Goal: Task Accomplishment & Management: Complete application form

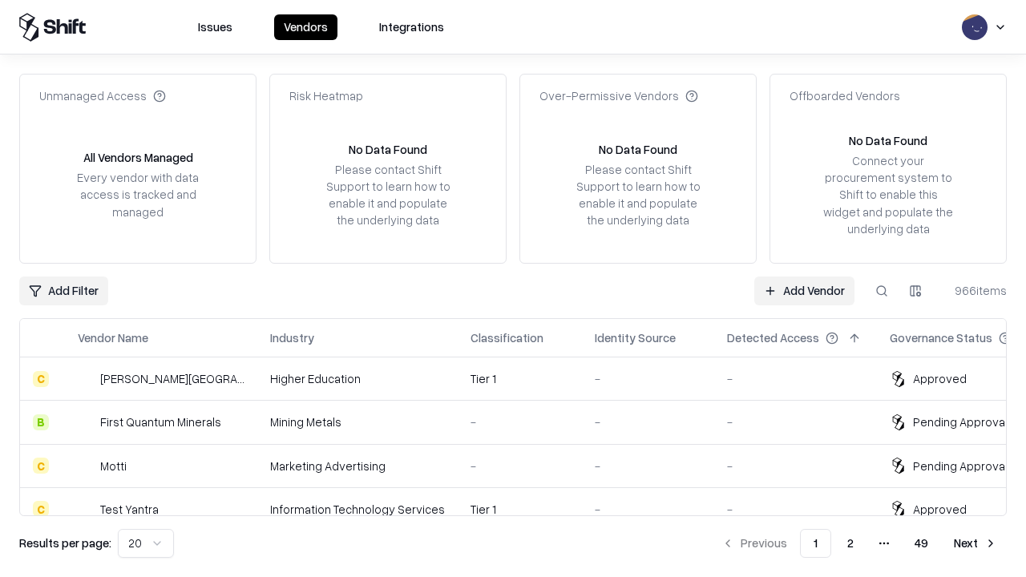
click at [804, 290] on link "Add Vendor" at bounding box center [804, 291] width 100 height 29
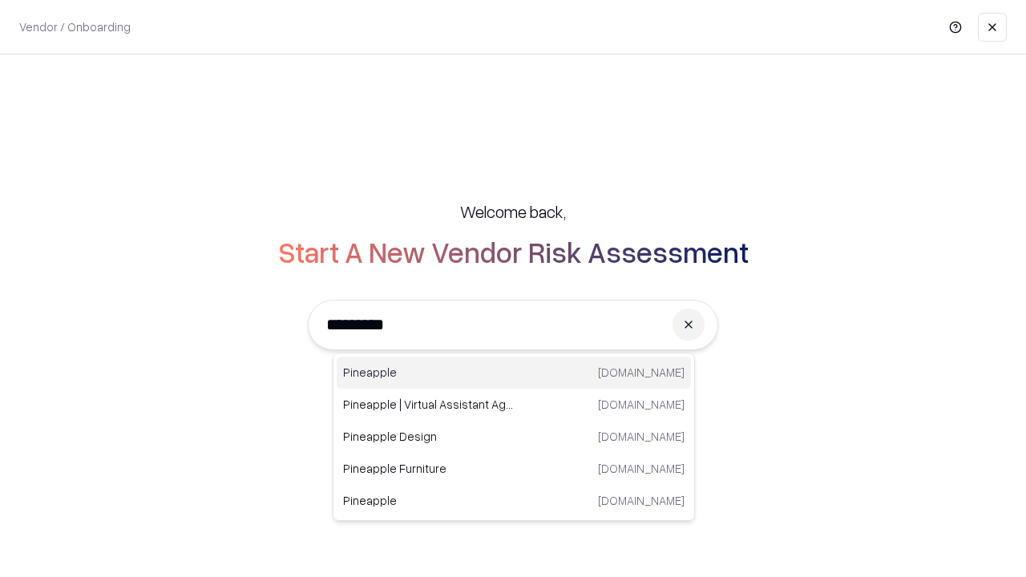
click at [514, 373] on div "Pineapple [DOMAIN_NAME]" at bounding box center [514, 373] width 354 height 32
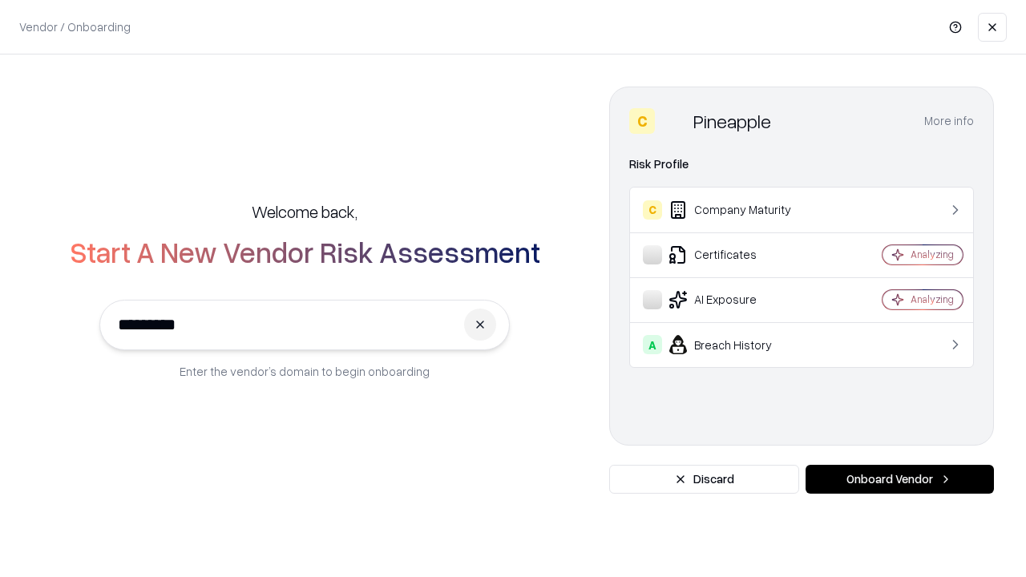
type input "*********"
click at [900, 479] on button "Onboard Vendor" at bounding box center [900, 479] width 188 height 29
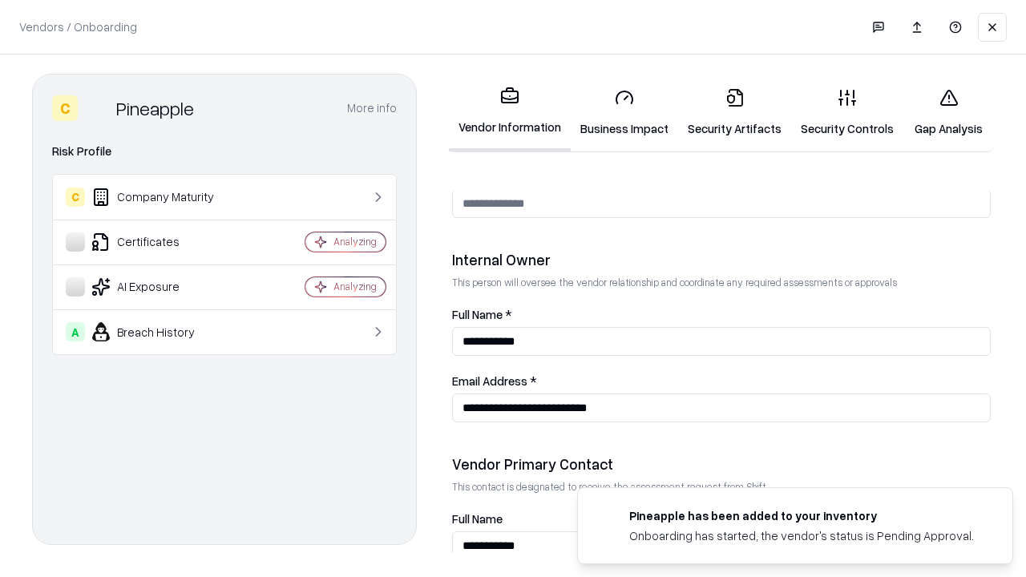
scroll to position [831, 0]
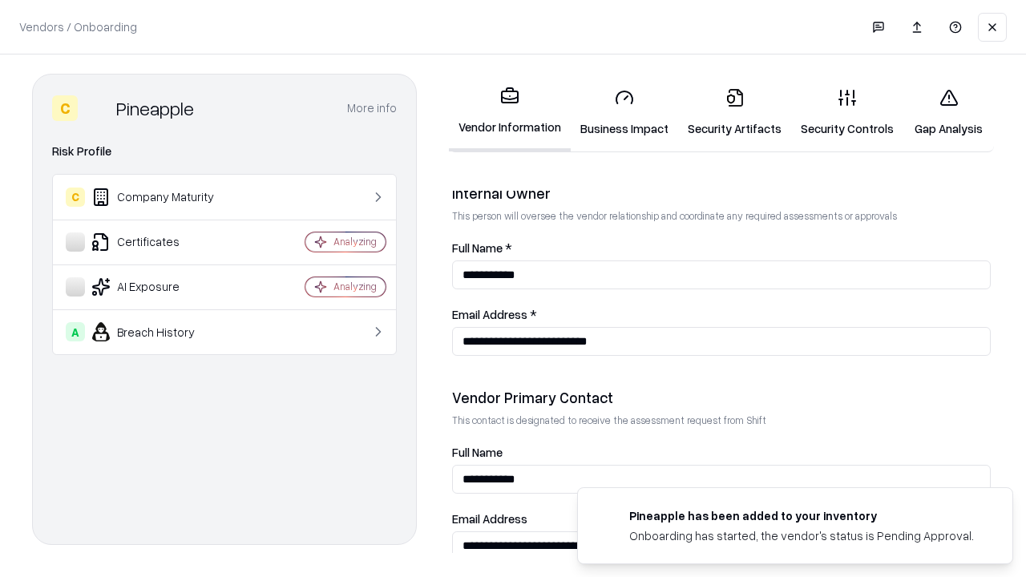
click at [734, 112] on link "Security Artifacts" at bounding box center [734, 112] width 113 height 75
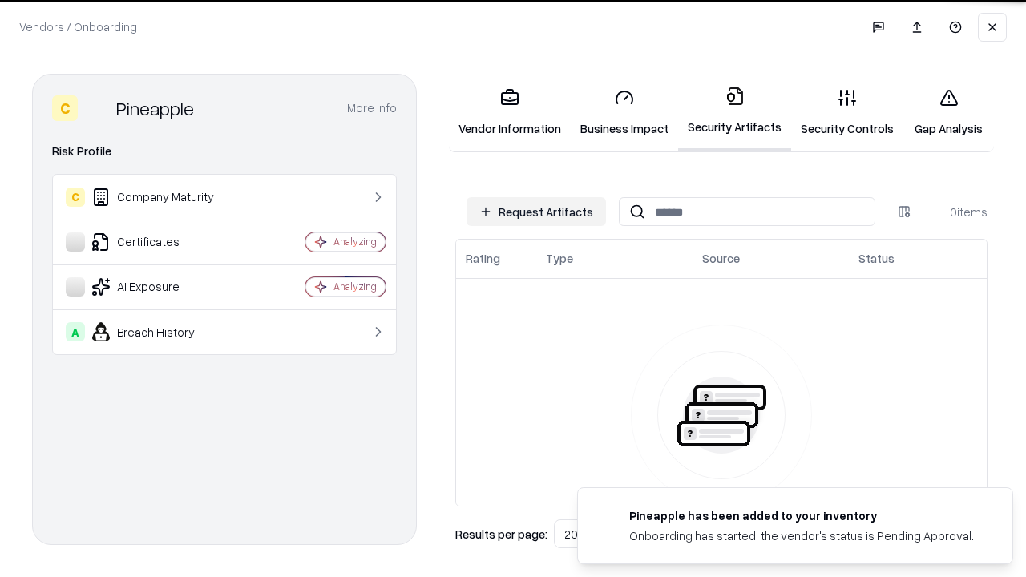
click at [536, 212] on button "Request Artifacts" at bounding box center [537, 211] width 140 height 29
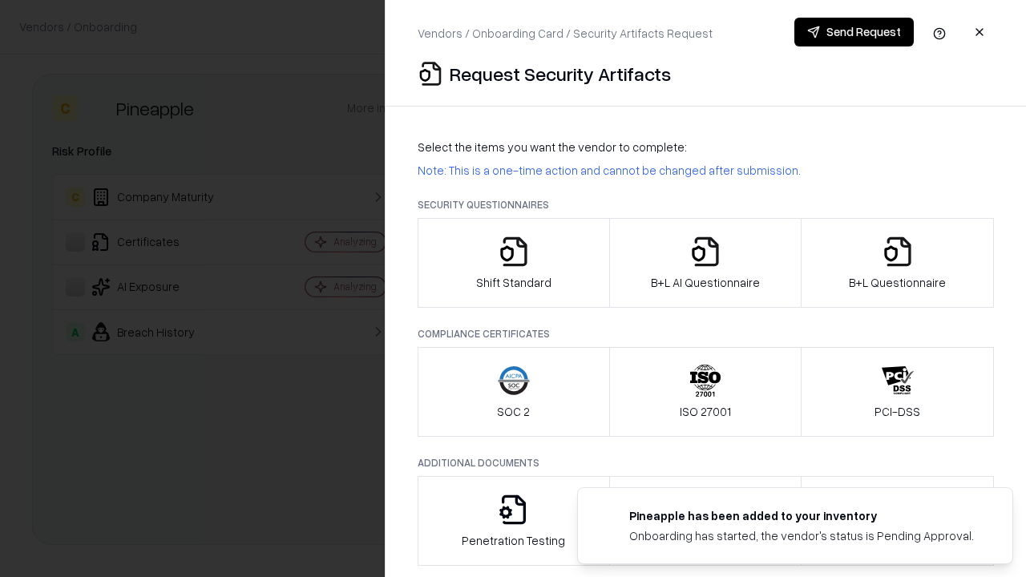
click at [897, 263] on icon "button" at bounding box center [898, 252] width 32 height 32
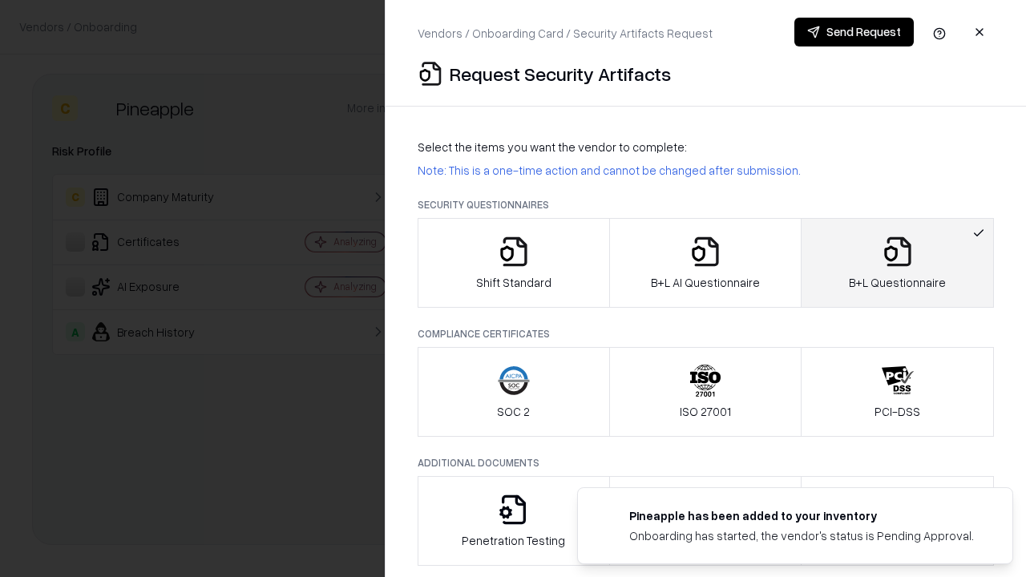
click at [705, 263] on icon "button" at bounding box center [706, 252] width 32 height 32
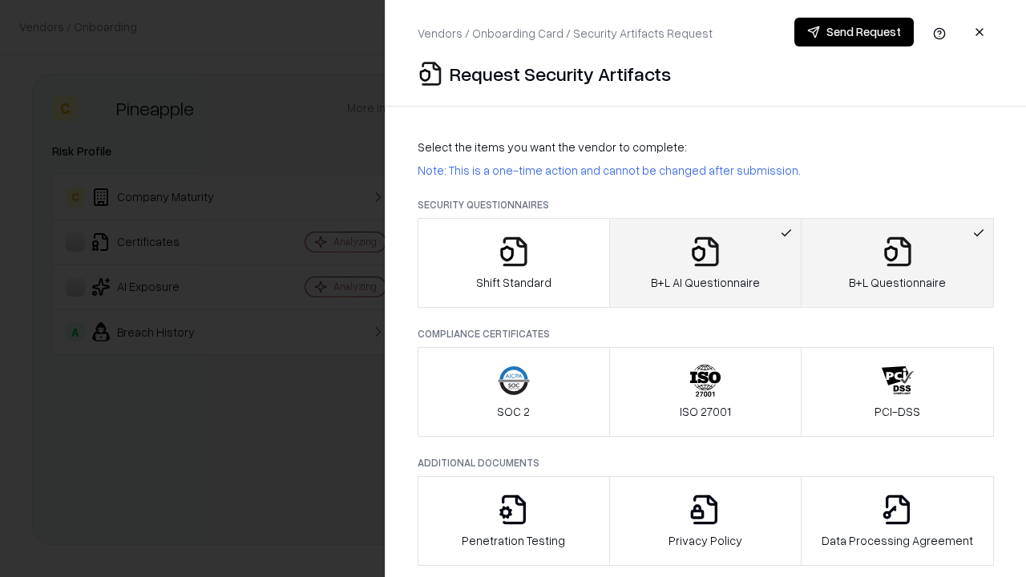
click at [854, 32] on button "Send Request" at bounding box center [854, 32] width 119 height 29
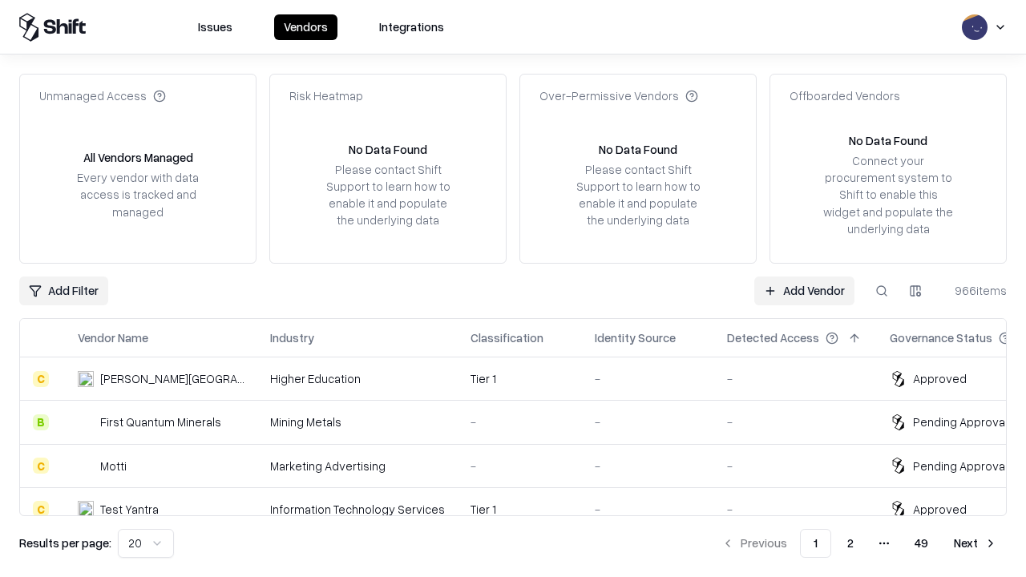
click at [882, 290] on button at bounding box center [882, 291] width 29 height 29
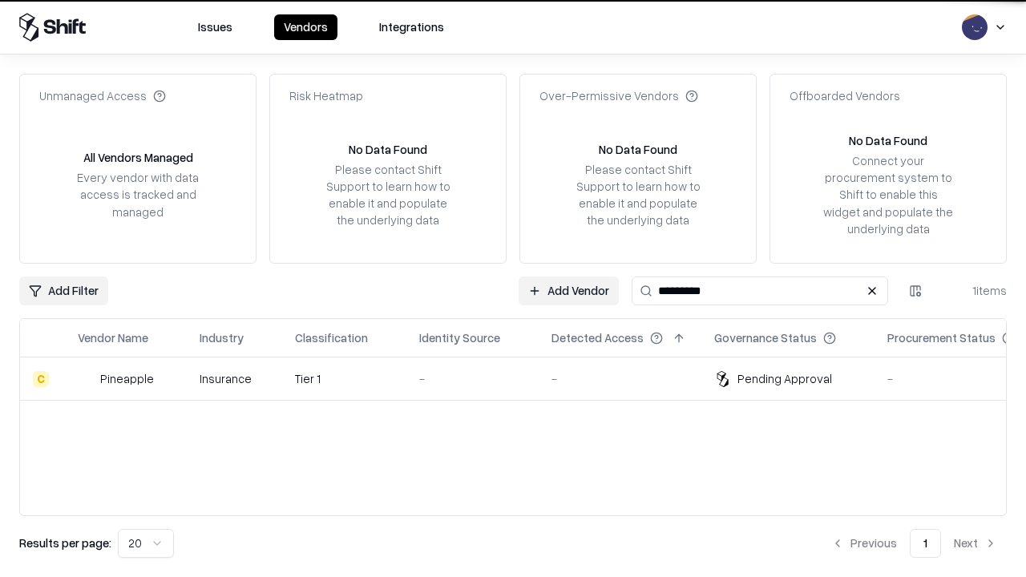
type input "*********"
click at [523, 378] on div "-" at bounding box center [472, 378] width 107 height 17
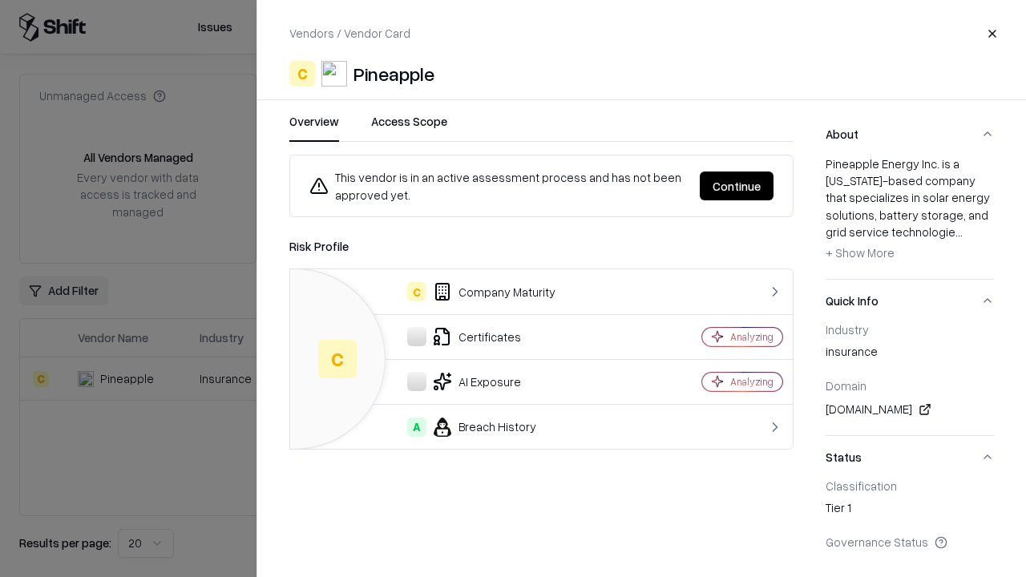
click at [737, 186] on button "Continue" at bounding box center [737, 186] width 74 height 29
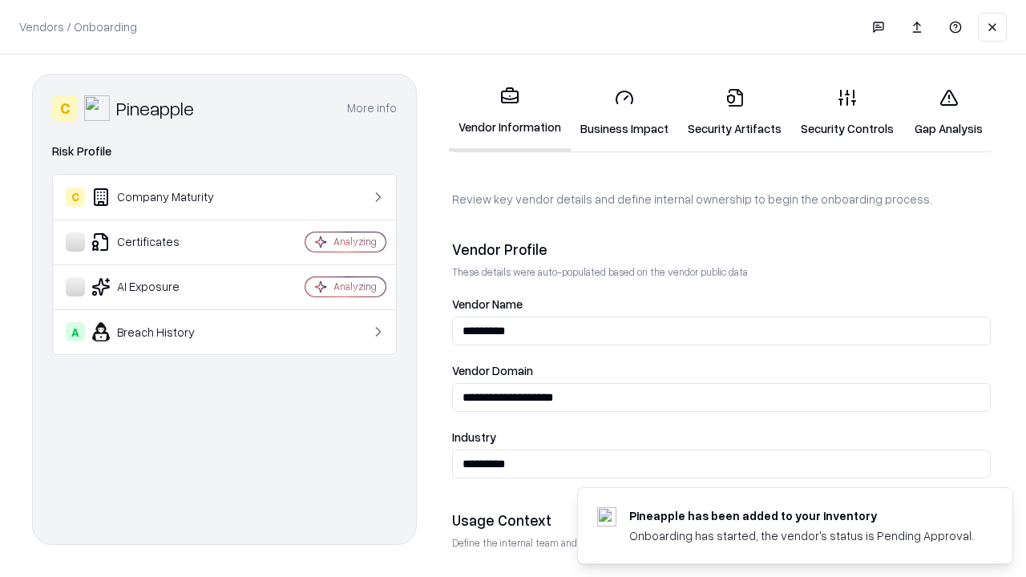
click at [734, 112] on link "Security Artifacts" at bounding box center [734, 112] width 113 height 75
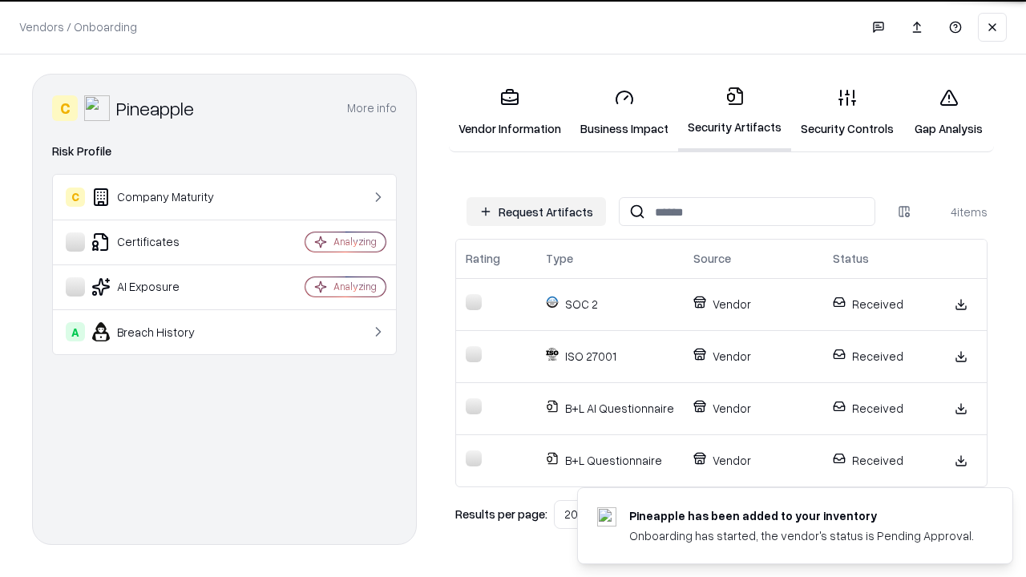
click at [949, 112] on link "Gap Analysis" at bounding box center [949, 112] width 91 height 75
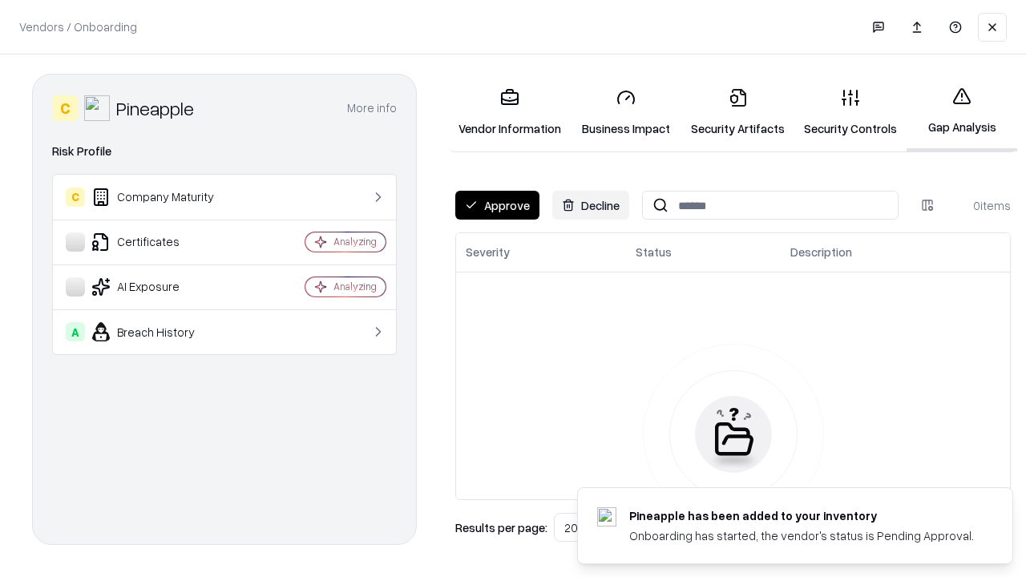
click at [497, 205] on button "Approve" at bounding box center [497, 205] width 84 height 29
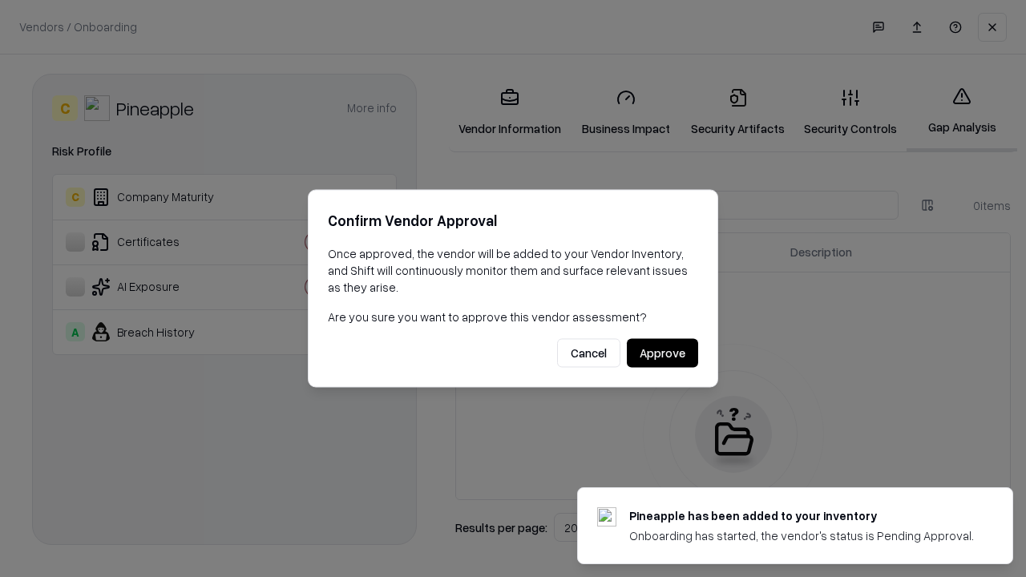
click at [662, 353] on button "Approve" at bounding box center [662, 353] width 71 height 29
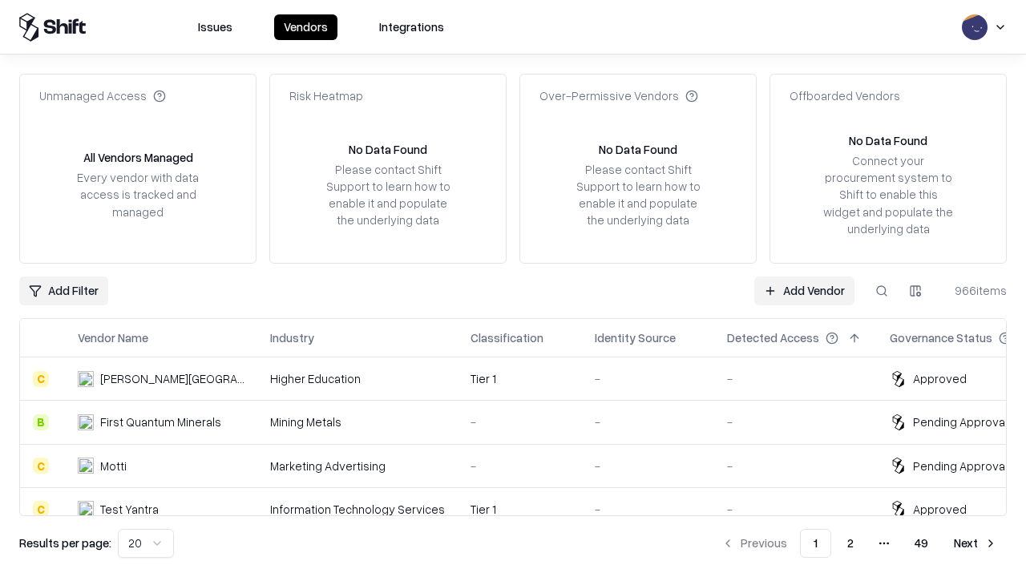
type input "*********"
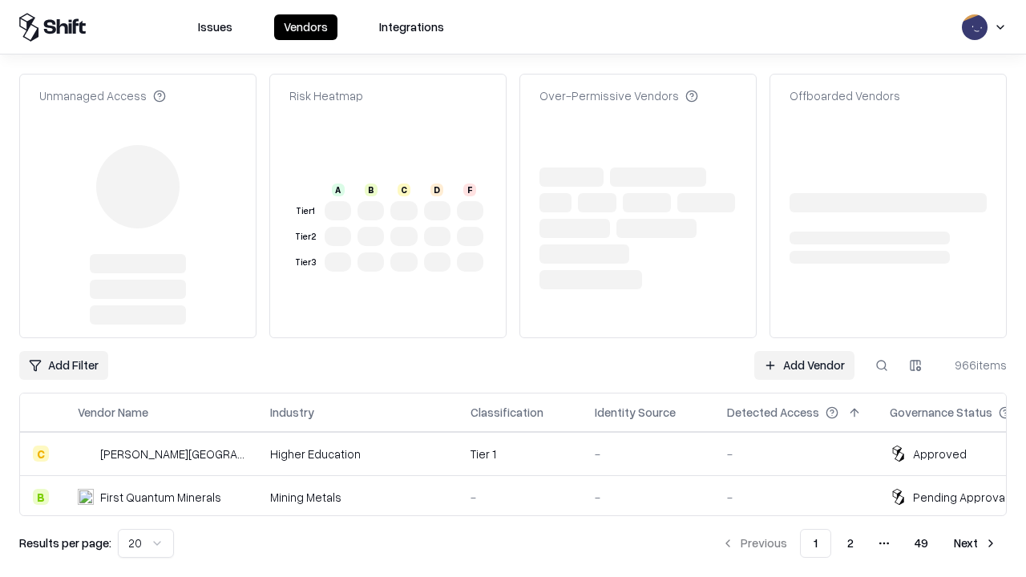
click at [804, 351] on link "Add Vendor" at bounding box center [804, 365] width 100 height 29
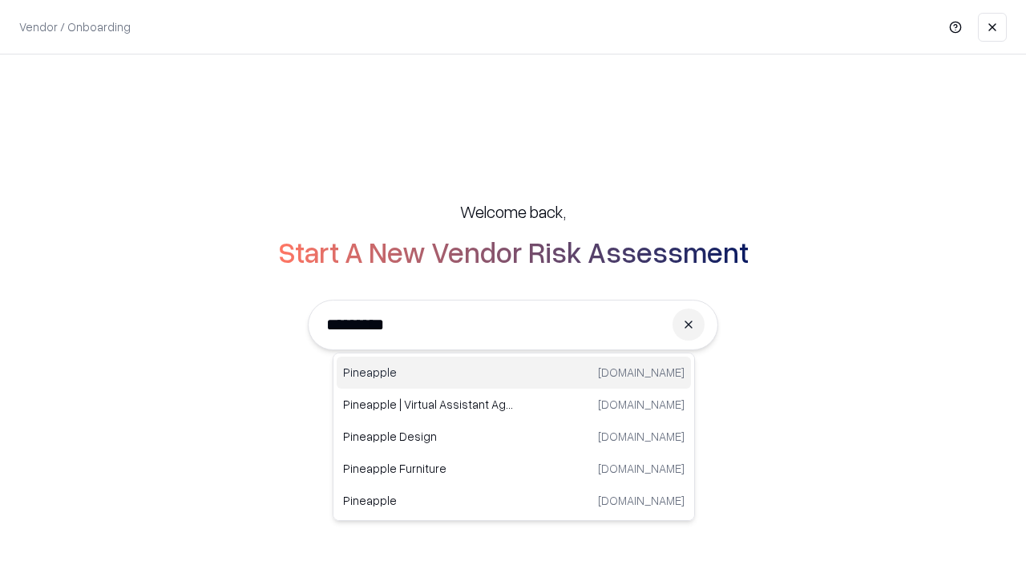
click at [514, 373] on div "Pineapple [DOMAIN_NAME]" at bounding box center [514, 373] width 354 height 32
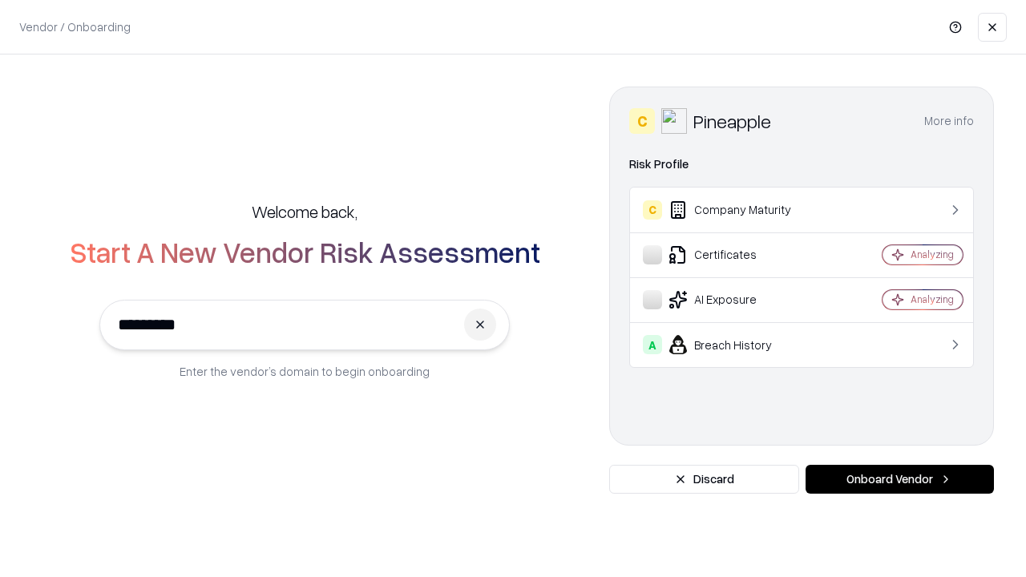
type input "*********"
click at [900, 479] on button "Onboard Vendor" at bounding box center [900, 479] width 188 height 29
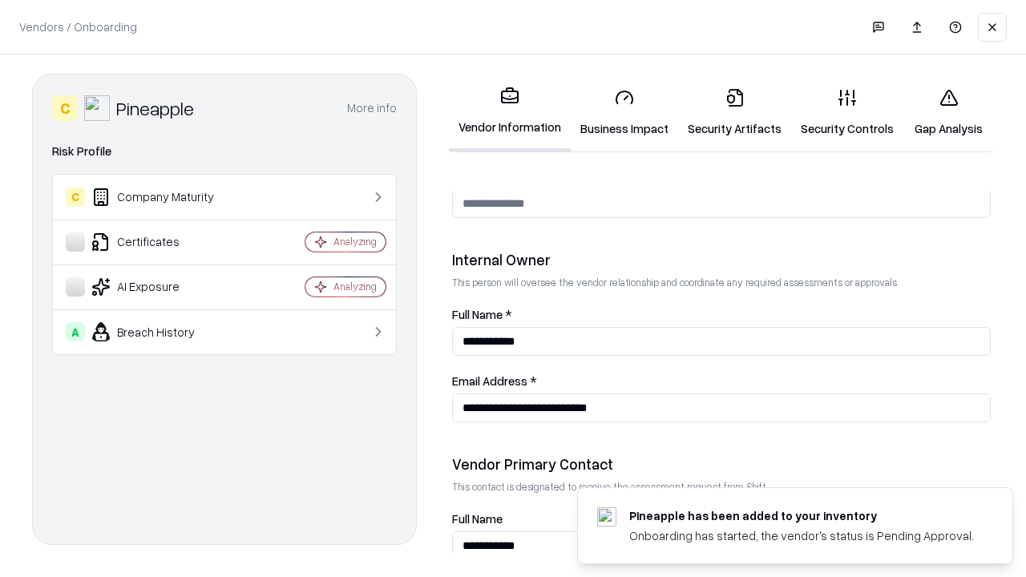
scroll to position [831, 0]
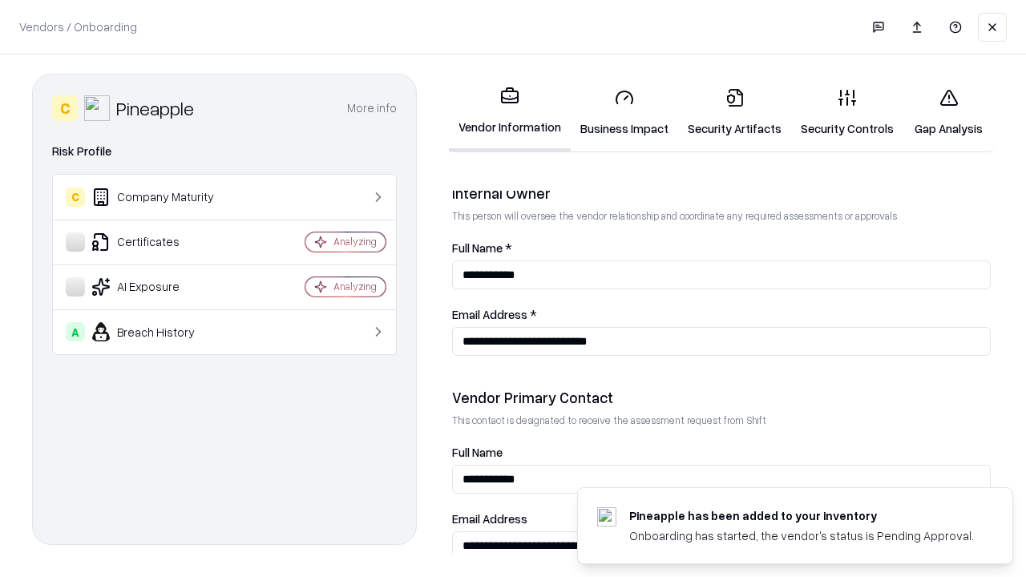
click at [949, 112] on link "Gap Analysis" at bounding box center [949, 112] width 91 height 75
